Goal: Task Accomplishment & Management: Complete application form

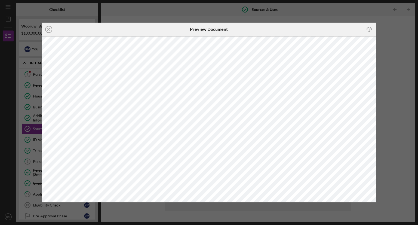
click at [49, 29] on line at bounding box center [48, 29] width 3 height 3
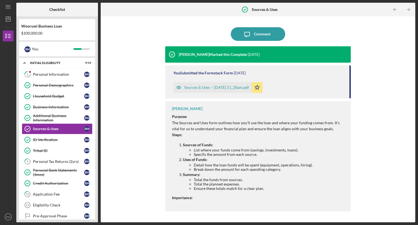
click at [73, 115] on div "Additional Business Information" at bounding box center [58, 118] width 51 height 9
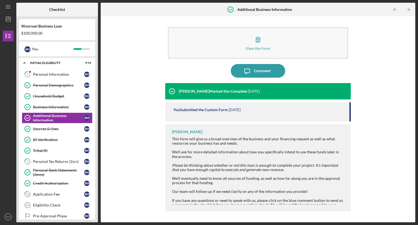
click at [192, 109] on div "You Submitted the Custom Form" at bounding box center [200, 110] width 54 height 4
click at [64, 137] on div "ID Verification" at bounding box center [58, 139] width 51 height 4
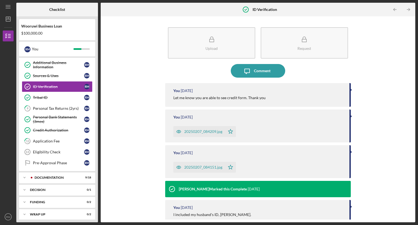
scroll to position [53, 0]
click at [62, 173] on div "Icon/Expander Documentation 9 / 18" at bounding box center [57, 177] width 76 height 11
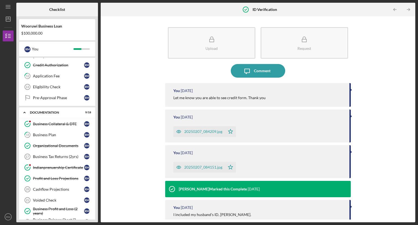
scroll to position [119, 0]
click at [70, 143] on div "Organizational Documents" at bounding box center [58, 145] width 51 height 4
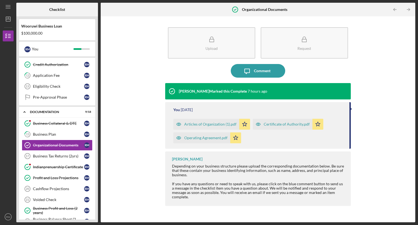
click at [72, 121] on div "Business Collateral & DTE" at bounding box center [58, 123] width 51 height 4
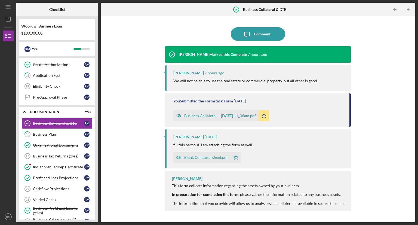
click at [209, 114] on div "Business Collateral -- [DATE] 11_36am.pdf" at bounding box center [220, 116] width 72 height 4
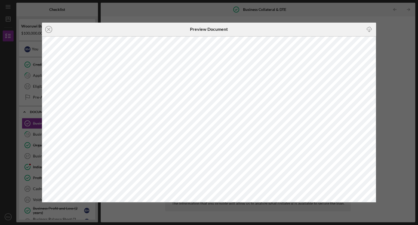
click at [48, 29] on icon "Icon/Close" at bounding box center [49, 30] width 14 height 14
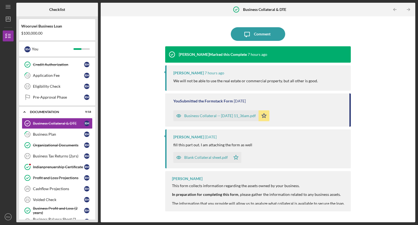
click at [50, 166] on div "Indianprenuership Certificate" at bounding box center [58, 167] width 51 height 4
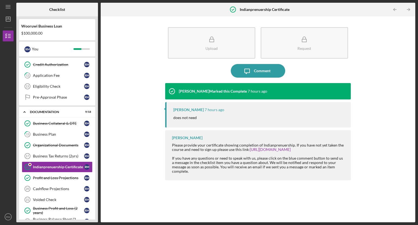
click at [49, 176] on div "Profit and Loss Projections" at bounding box center [58, 178] width 51 height 4
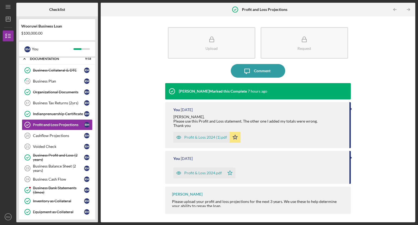
scroll to position [174, 0]
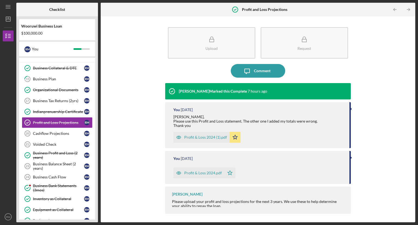
click at [55, 151] on div "Business Profit and Loss (2 years)" at bounding box center [58, 155] width 51 height 9
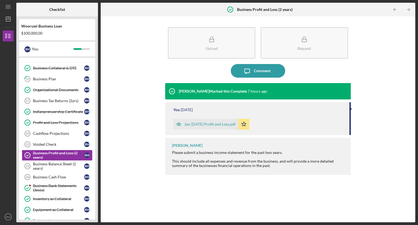
click at [56, 162] on div "Business Balance Sheet (2 years)" at bounding box center [58, 166] width 51 height 9
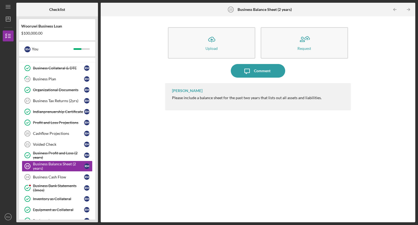
click at [56, 183] on div "Business Bank Statements (3mos)" at bounding box center [58, 187] width 51 height 9
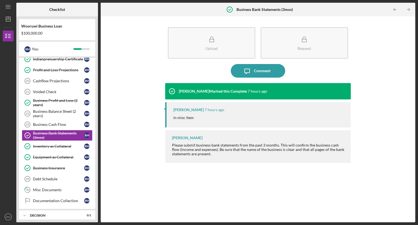
scroll to position [229, 0]
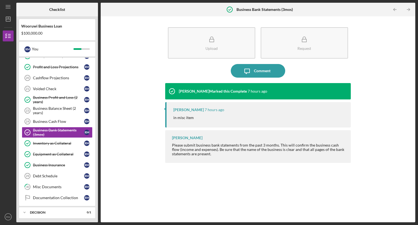
click at [60, 142] on div "Inventory as Collateral" at bounding box center [58, 143] width 51 height 4
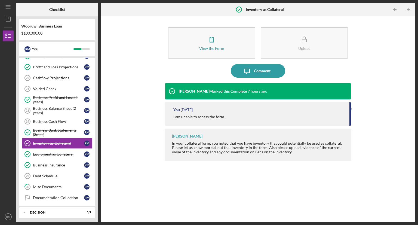
click at [62, 152] on div "Equipment as Collateral" at bounding box center [58, 154] width 51 height 4
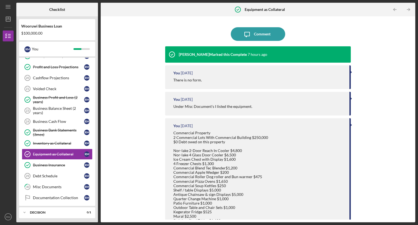
click at [60, 163] on div "Business Insurance" at bounding box center [58, 165] width 51 height 4
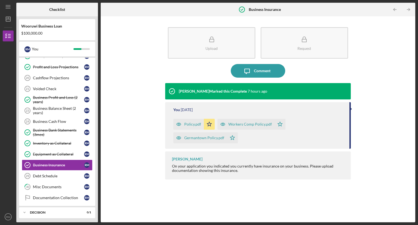
click at [58, 185] on div "Misc Documents" at bounding box center [58, 187] width 51 height 4
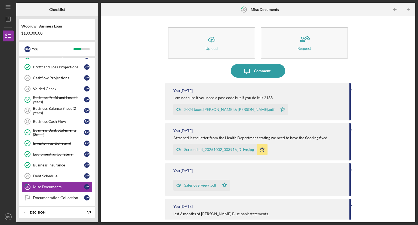
click at [72, 195] on div "Documentation Collection" at bounding box center [58, 197] width 51 height 4
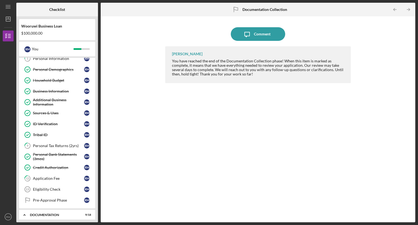
scroll to position [10, 0]
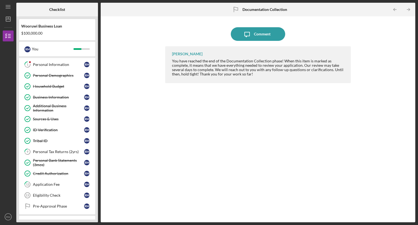
click at [77, 96] on div "Business Information" at bounding box center [58, 97] width 51 height 4
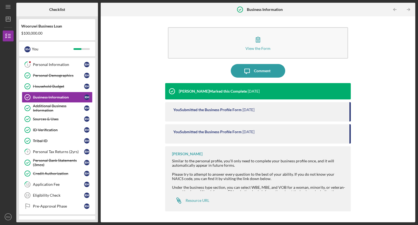
click at [73, 84] on div "Household Budget" at bounding box center [58, 86] width 51 height 4
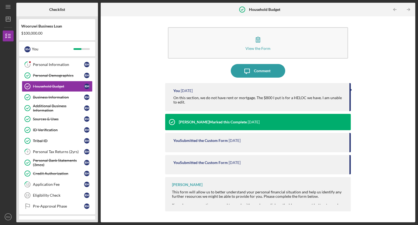
click at [73, 75] on div "Personal Demographics" at bounding box center [58, 75] width 51 height 4
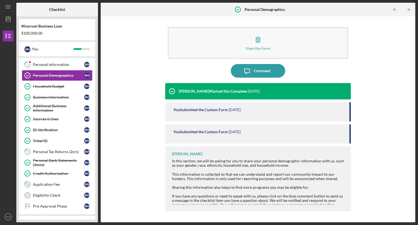
click at [139, 115] on div "View the Form Form Icon/Message Comment [PERSON_NAME] Marked this Complete [DAT…" at bounding box center [257, 119] width 309 height 200
